Goal: Task Accomplishment & Management: Manage account settings

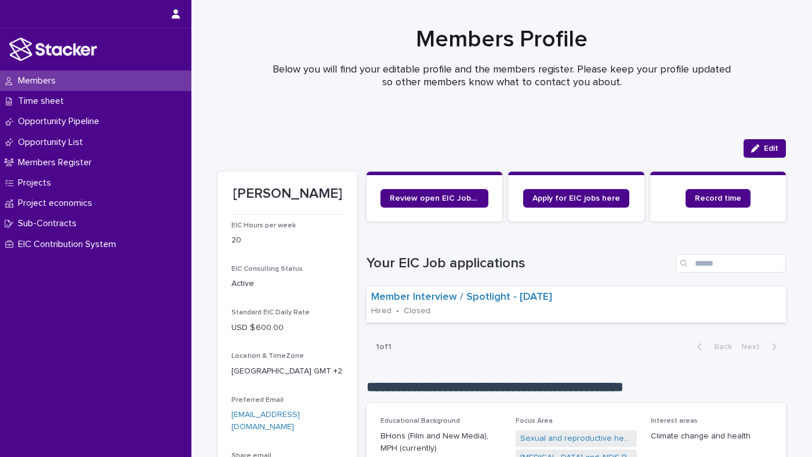
click at [270, 336] on div "Standard EIC Daily Rate USD $ 600.00" at bounding box center [287, 325] width 112 height 34
click at [776, 146] on span "Edit" at bounding box center [770, 148] width 14 height 8
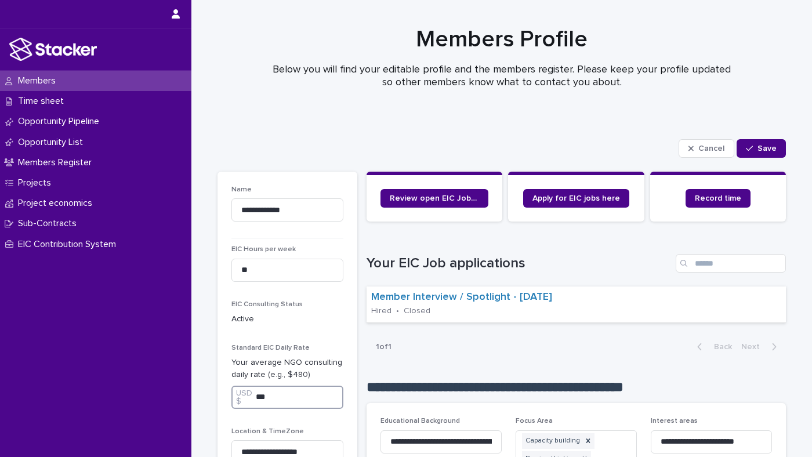
click at [264, 397] on input "***" at bounding box center [287, 397] width 112 height 23
type input "***"
click at [770, 147] on span "Save" at bounding box center [766, 148] width 19 height 8
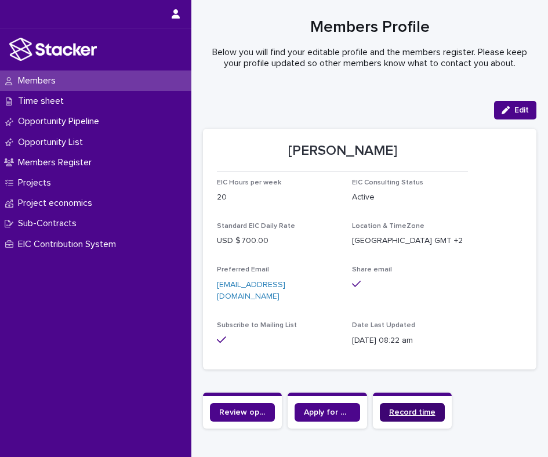
click at [406, 408] on span "Record time" at bounding box center [412, 412] width 46 height 8
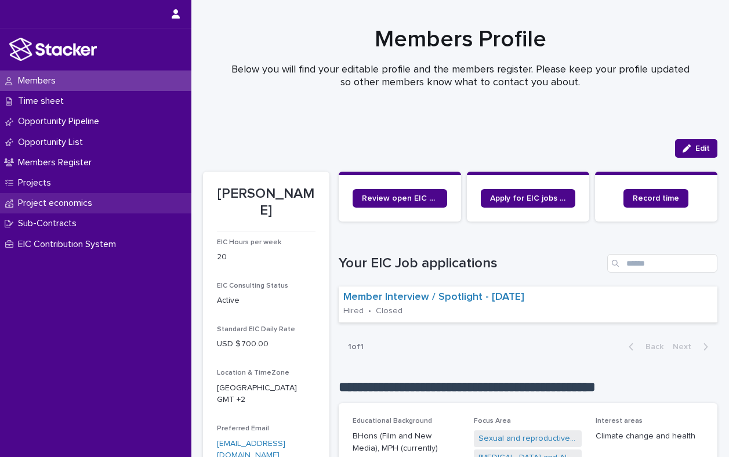
click at [82, 197] on div "Project economics" at bounding box center [95, 203] width 191 height 20
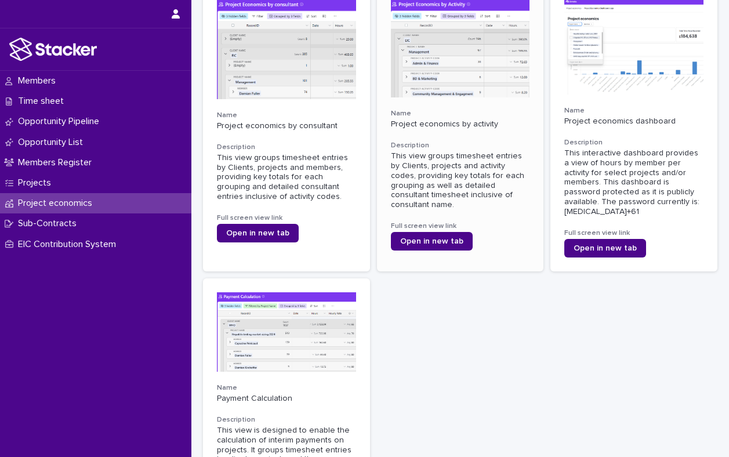
scroll to position [119, 0]
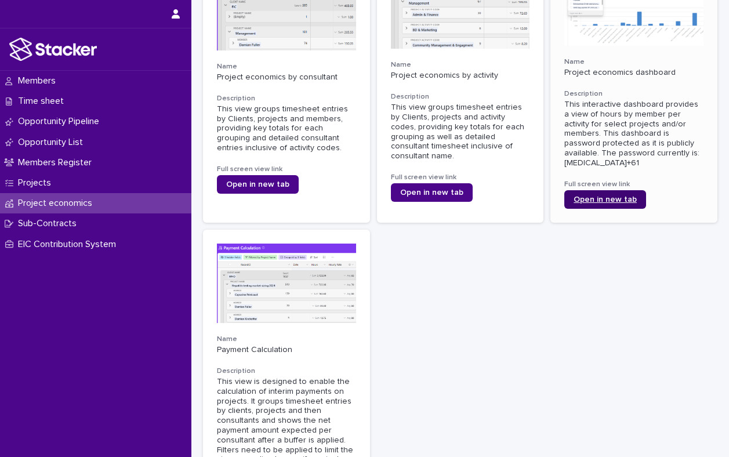
click at [597, 195] on span "Open in new tab" at bounding box center [604, 199] width 63 height 8
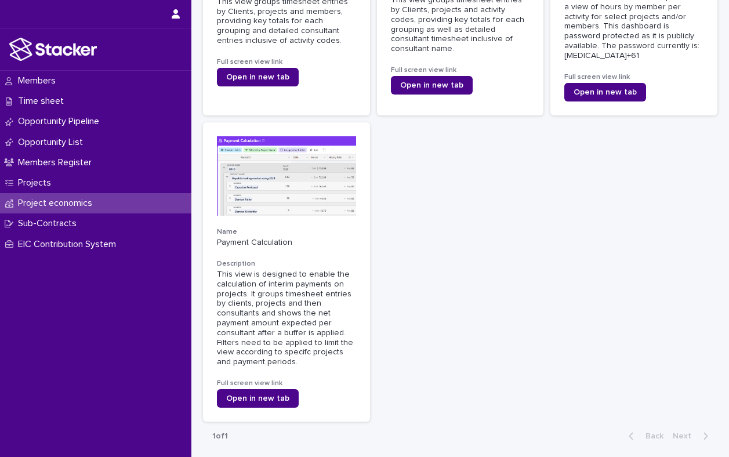
scroll to position [294, 0]
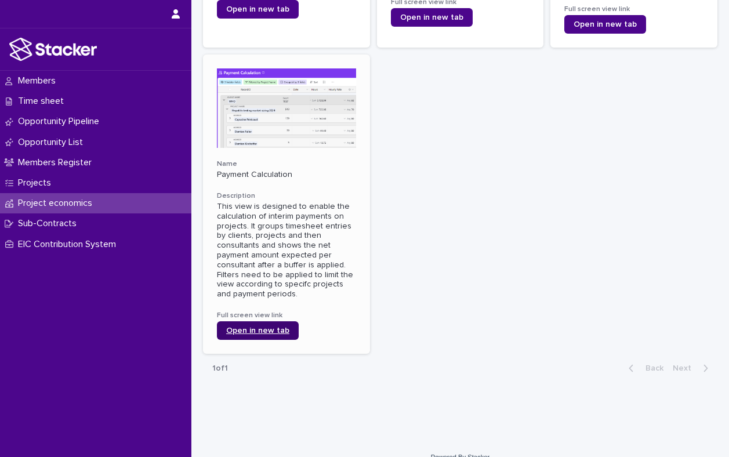
click at [264, 321] on link "Open in new tab" at bounding box center [258, 330] width 82 height 19
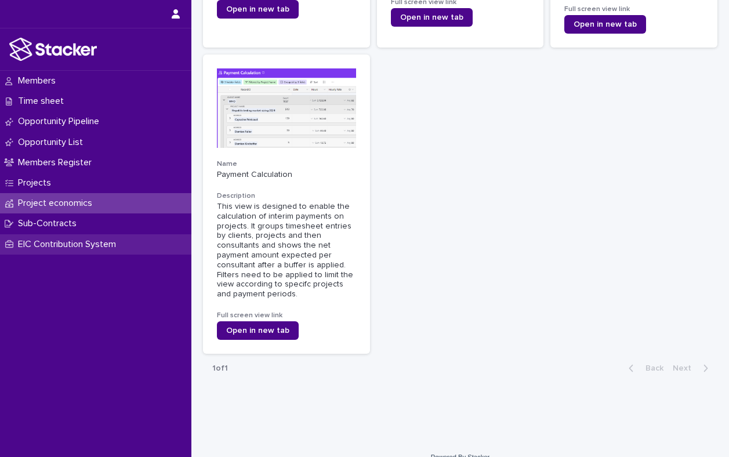
click at [77, 249] on p "EIC Contribution System" at bounding box center [69, 244] width 112 height 11
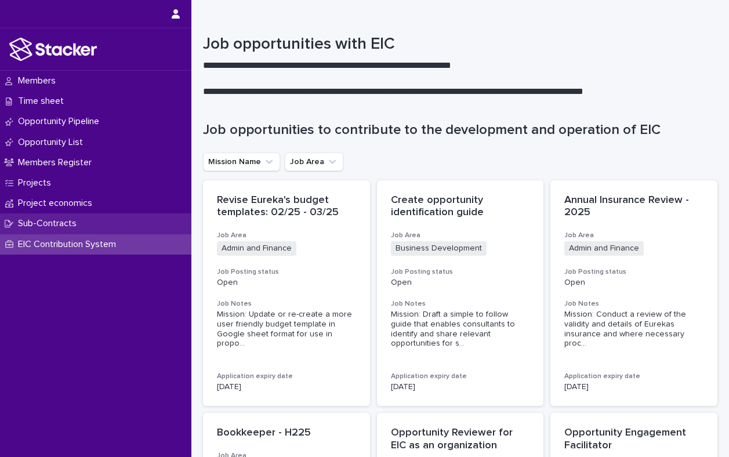
click at [65, 224] on p "Sub-Contracts" at bounding box center [49, 223] width 72 height 11
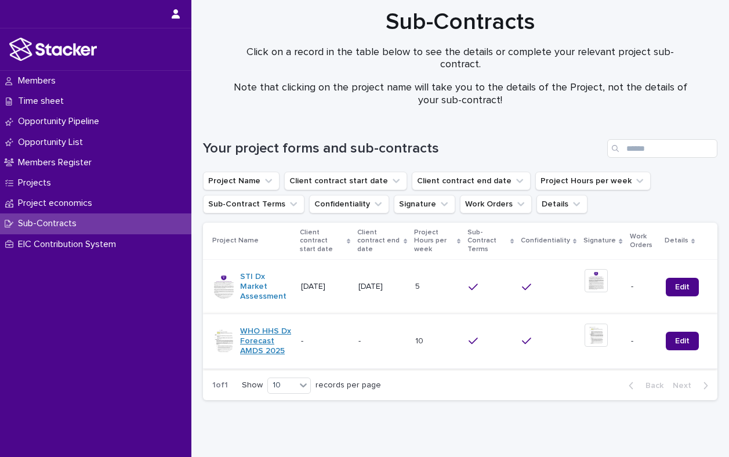
click at [261, 340] on link "WHO HHS Dx Forecast AMDS 2025" at bounding box center [266, 340] width 52 height 29
